Goal: Information Seeking & Learning: Learn about a topic

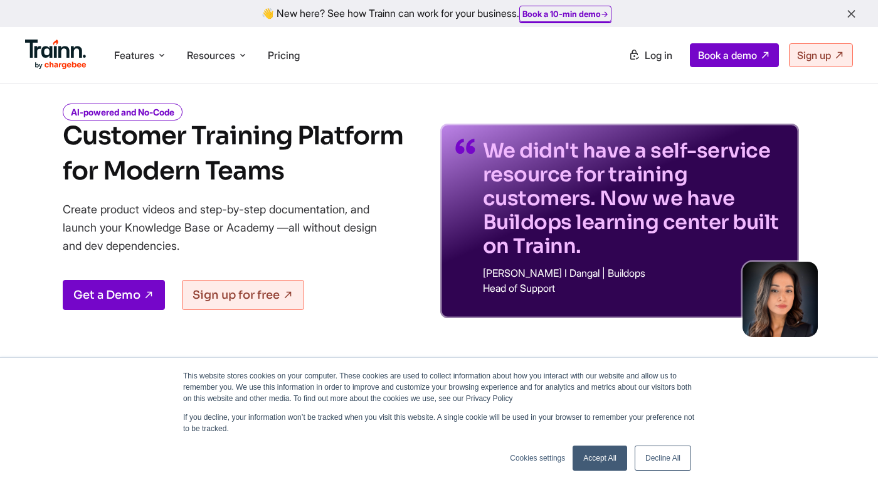
scroll to position [51, 0]
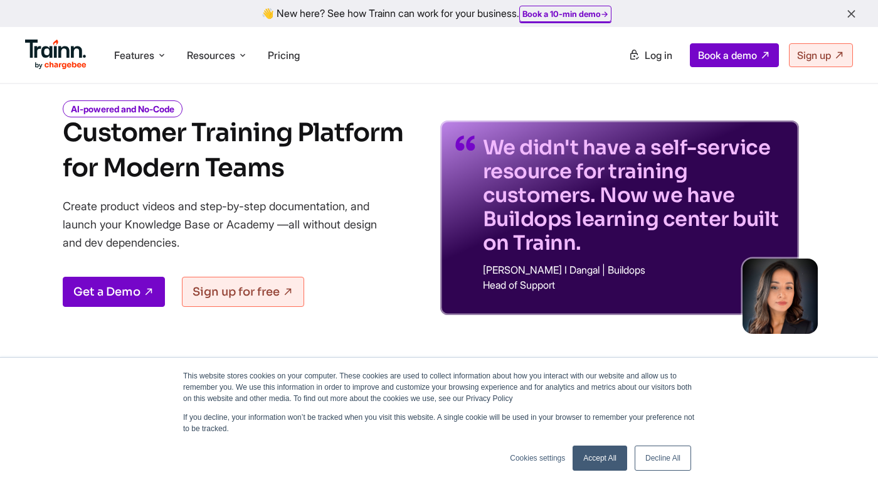
click at [604, 460] on link "Accept All" at bounding box center [599, 457] width 55 height 25
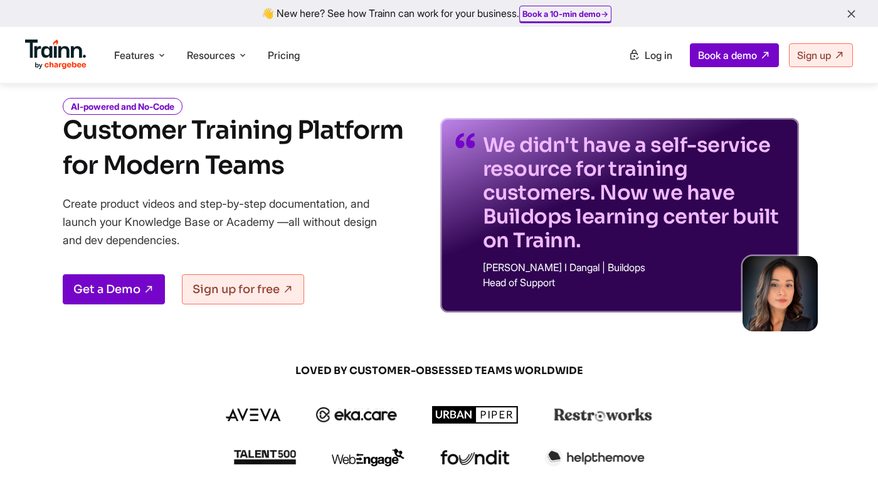
scroll to position [39, 0]
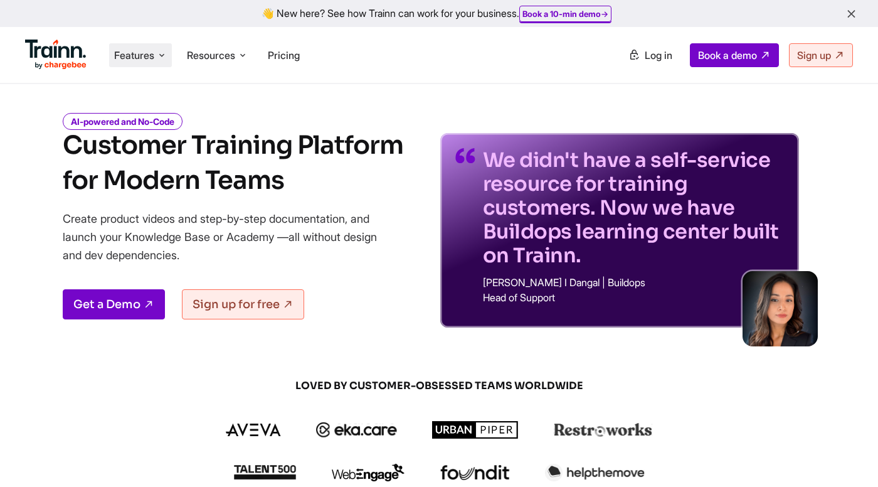
click at [154, 53] on span "Features" at bounding box center [134, 55] width 40 height 14
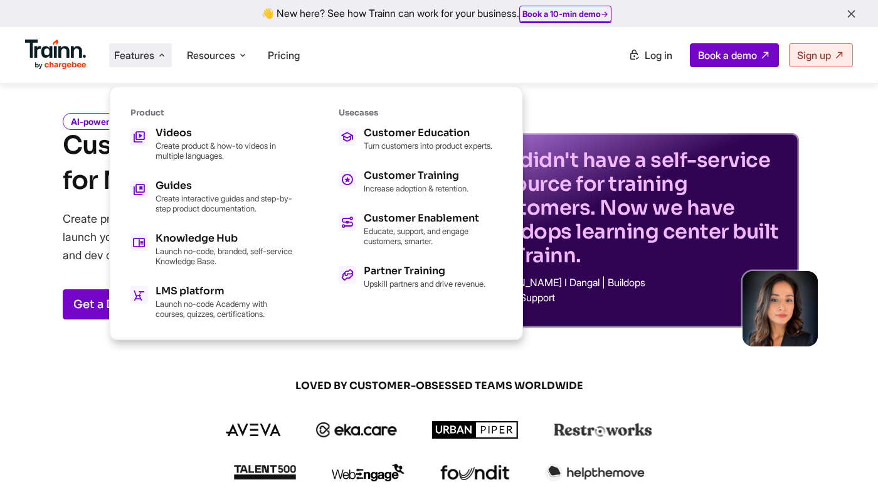
click at [341, 382] on span "LOVED BY CUSTOMER-OBSESSED TEAMS WORLDWIDE" at bounding box center [439, 386] width 602 height 14
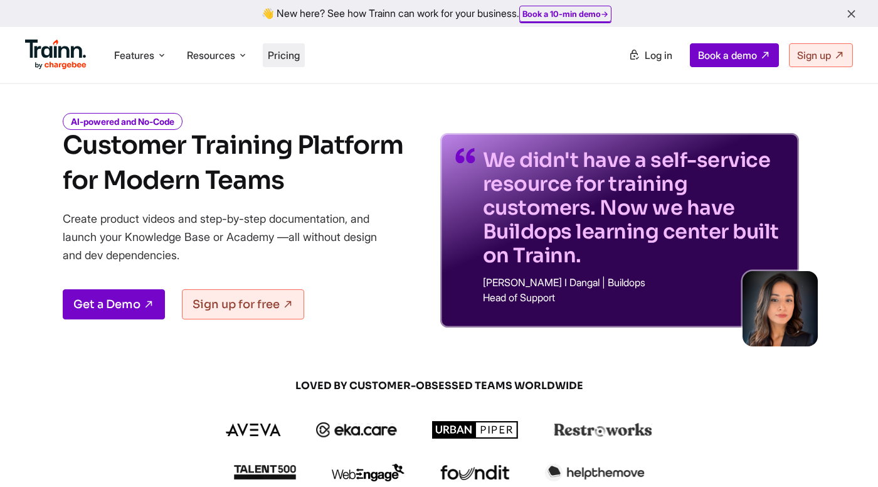
click at [290, 54] on span "Pricing" at bounding box center [284, 55] width 32 height 13
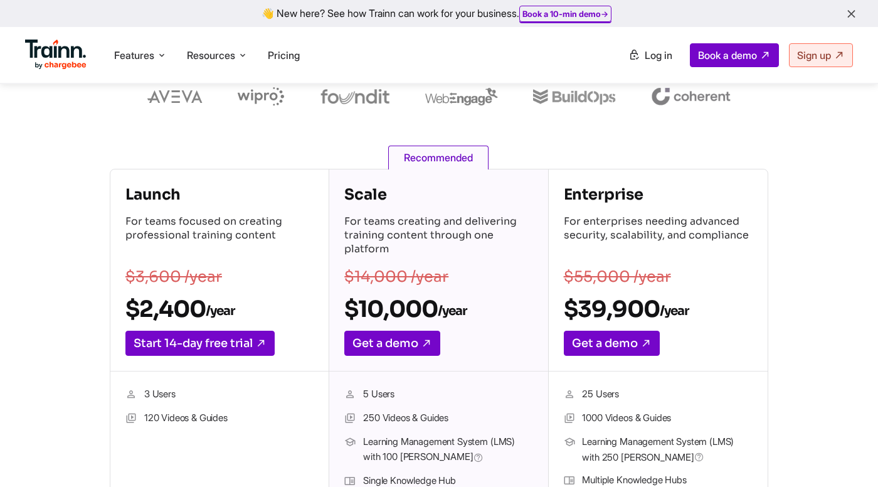
scroll to position [129, 0]
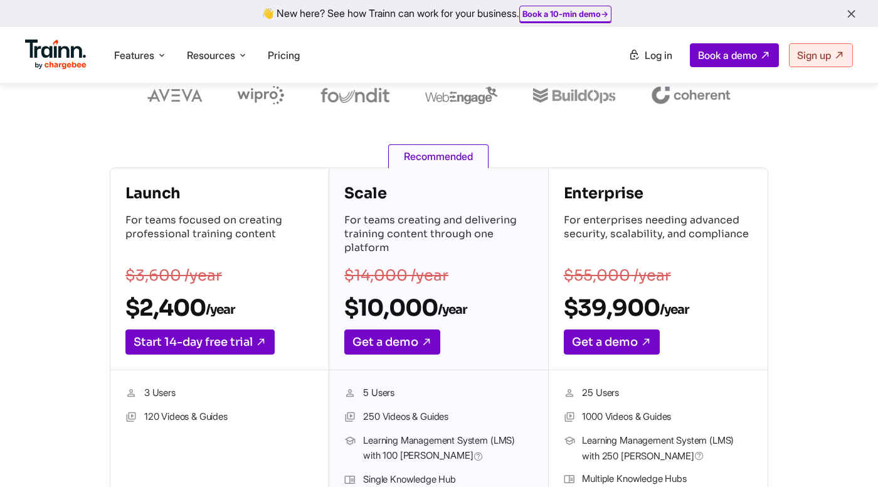
click at [389, 226] on p "For teams creating and delivering training content through one platform" at bounding box center [438, 235] width 188 height 44
click at [474, 221] on p "For teams creating and delivering training content through one platform" at bounding box center [438, 235] width 188 height 44
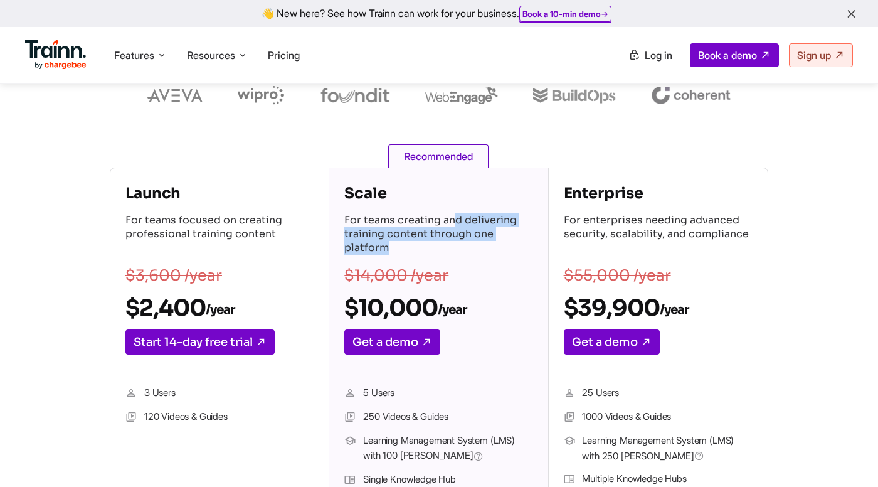
click at [474, 221] on p "For teams creating and delivering training content through one platform" at bounding box center [438, 235] width 188 height 44
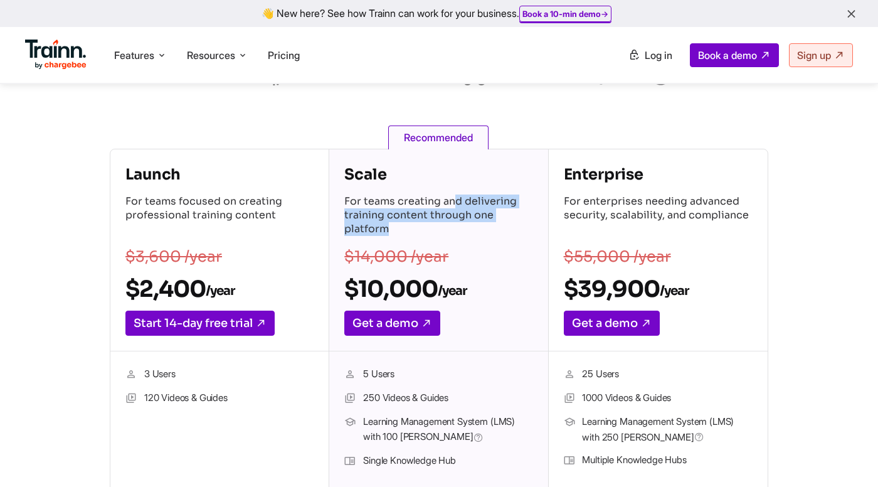
scroll to position [149, 0]
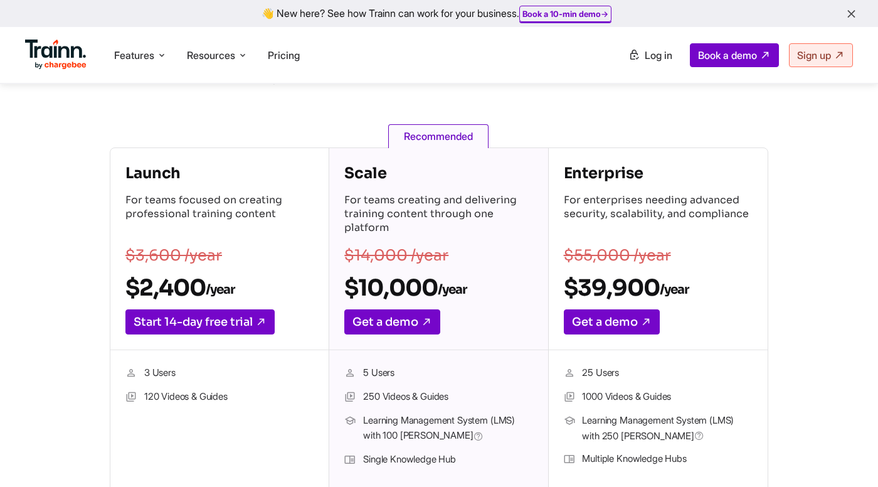
click at [522, 362] on div "5 Users 250 Videos & Guides Learning Management System (LMS) with 100 [PERSON_N…" at bounding box center [438, 418] width 218 height 137
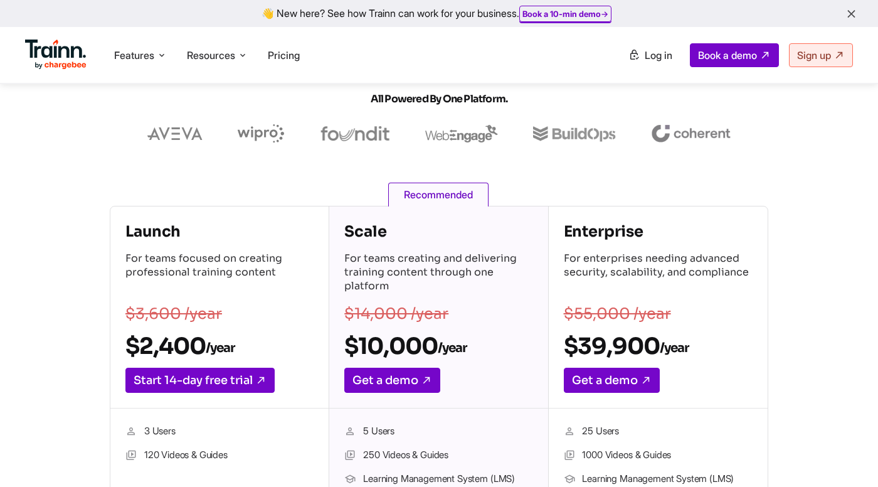
scroll to position [60, 0]
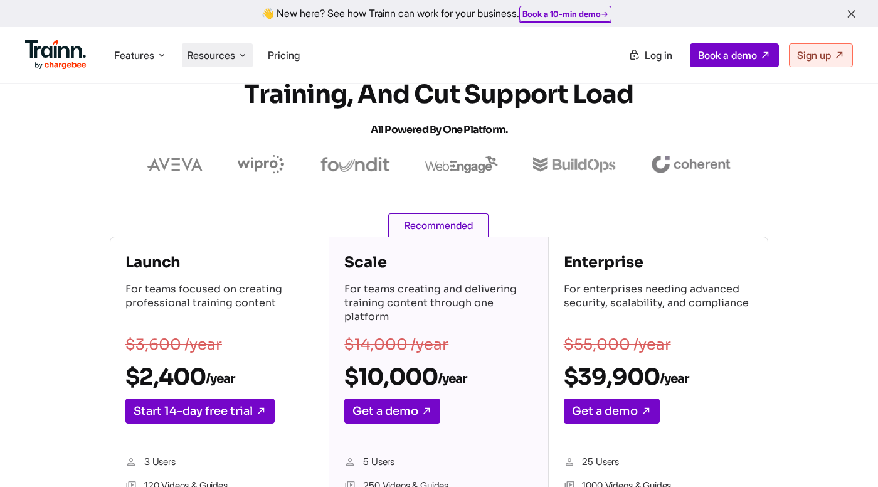
click at [246, 63] on li "Resources Resources Trainn Help Center Help videos to get you started. Trainn B…" at bounding box center [217, 55] width 71 height 24
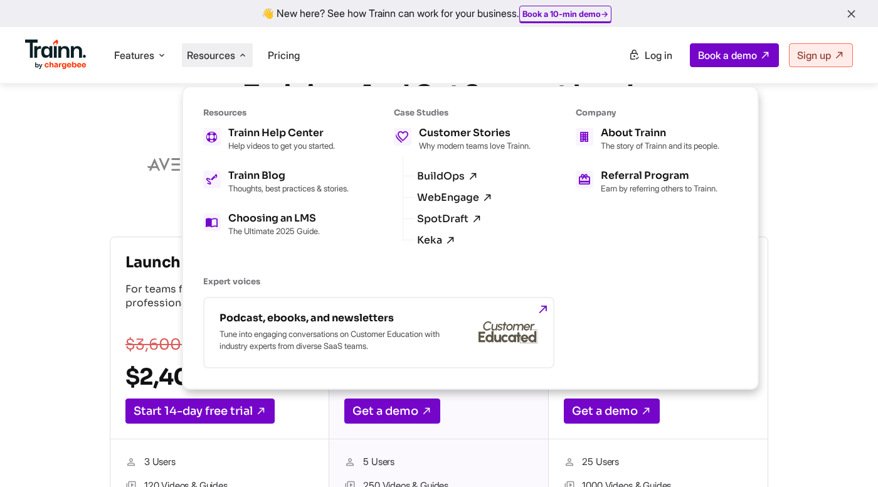
click at [117, 125] on section "Accelerate Onboarding, Scale Training, and Cut Support Load All Powered by One …" at bounding box center [439, 112] width 878 height 124
